Goal: Find specific page/section: Find specific page/section

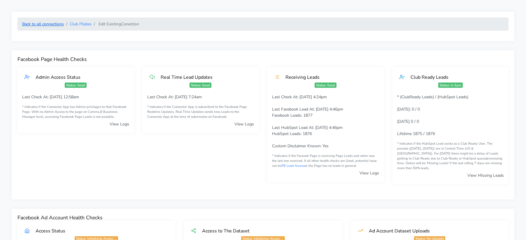
click at [52, 24] on link "Back to all connections" at bounding box center [43, 24] width 42 height 6
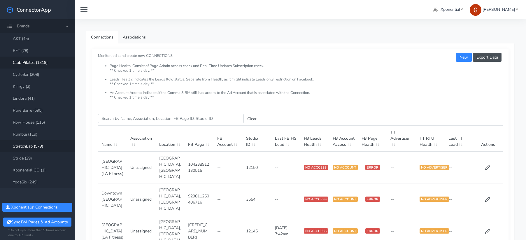
click at [37, 149] on link "StretchLab (579)" at bounding box center [37, 146] width 75 height 12
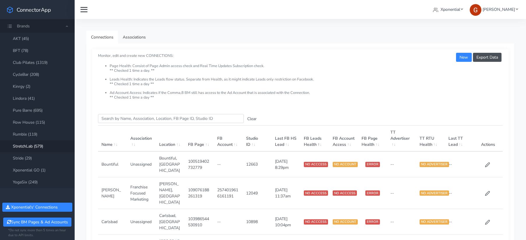
click at [115, 122] on input "Search this table" at bounding box center [171, 118] width 146 height 9
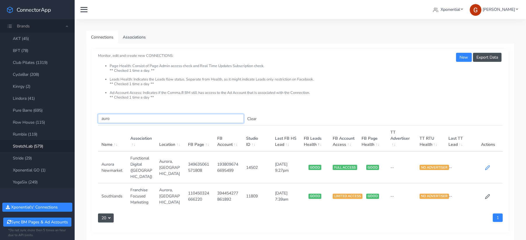
type input "auro"
click at [431, 165] on icon at bounding box center [487, 167] width 5 height 5
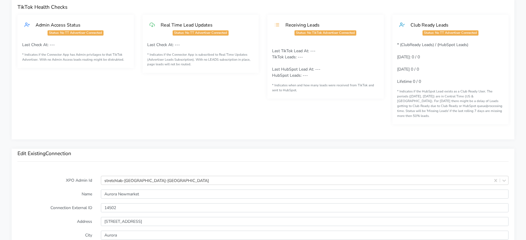
scroll to position [337, 0]
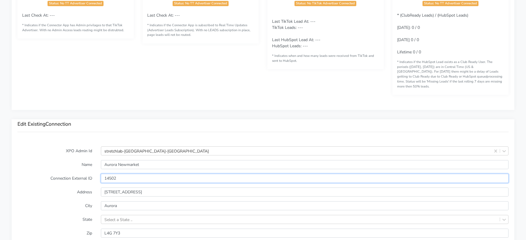
click at [107, 174] on input "14502" at bounding box center [304, 178] width 407 height 9
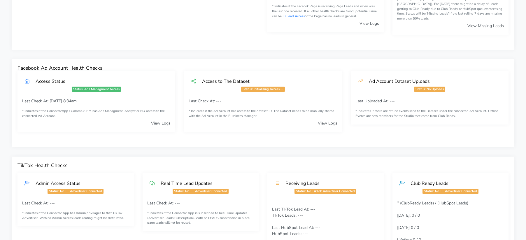
scroll to position [0, 0]
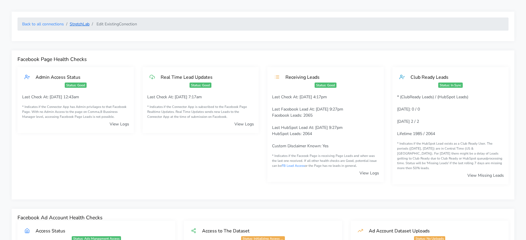
click at [80, 24] on link "StretchLab" at bounding box center [80, 24] width 20 height 6
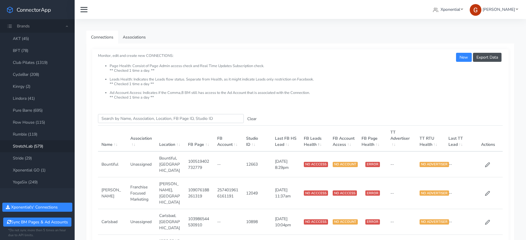
drag, startPoint x: 122, startPoint y: 110, endPoint x: 122, endPoint y: 113, distance: 3.5
click at [122, 118] on input "Search this table" at bounding box center [171, 118] width 146 height 9
paste input "agency"
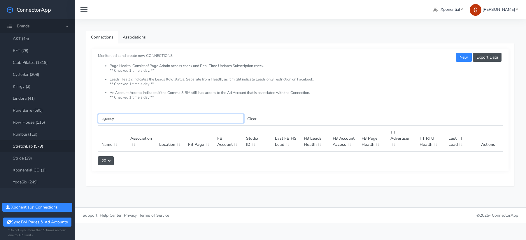
click at [101, 121] on input "agency" at bounding box center [171, 118] width 146 height 9
click at [110, 121] on input "agency" at bounding box center [171, 118] width 146 height 9
paste input "[GEOGRAPHIC_DATA]"
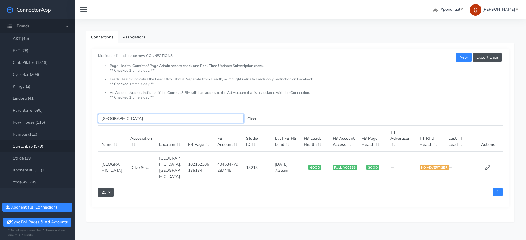
type input "[GEOGRAPHIC_DATA]"
click at [279, 156] on td "[DATE] 7:25am" at bounding box center [285, 167] width 29 height 32
